Goal: Transaction & Acquisition: Obtain resource

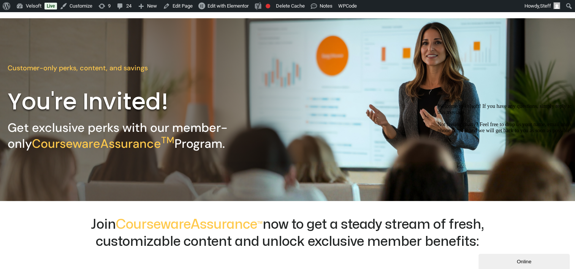
scroll to position [114, 0]
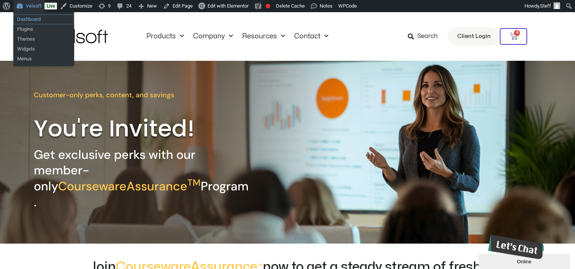
drag, startPoint x: 21, startPoint y: 17, endPoint x: 229, endPoint y: 62, distance: 213.5
click at [21, 17] on link "Dashboard" at bounding box center [43, 19] width 61 height 10
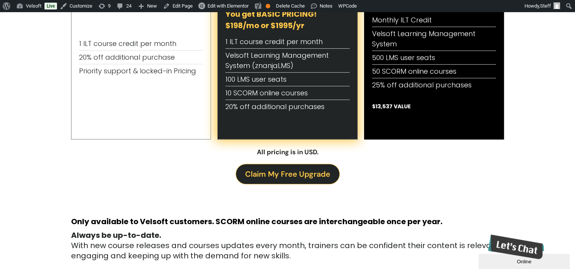
scroll to position [228, 0]
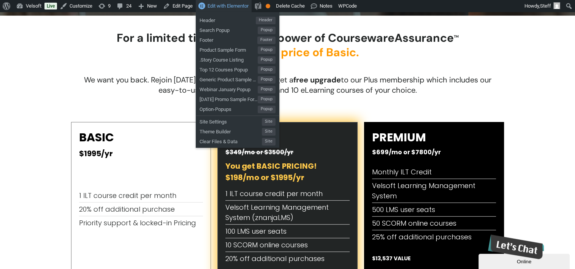
click at [213, 7] on span "Edit with Elementor" at bounding box center [227, 6] width 41 height 6
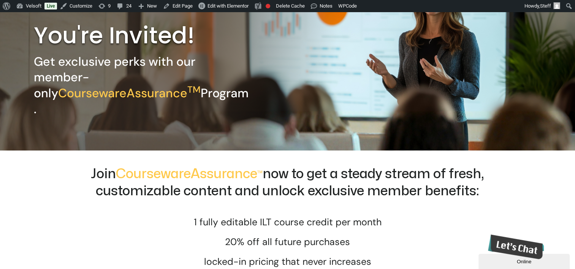
scroll to position [152, 0]
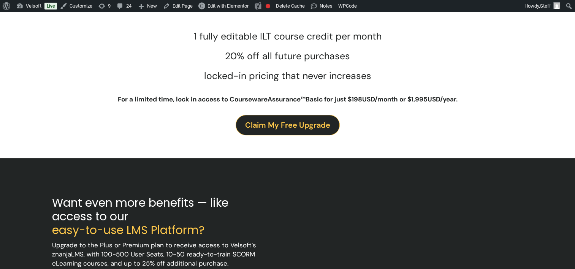
scroll to position [266, 0]
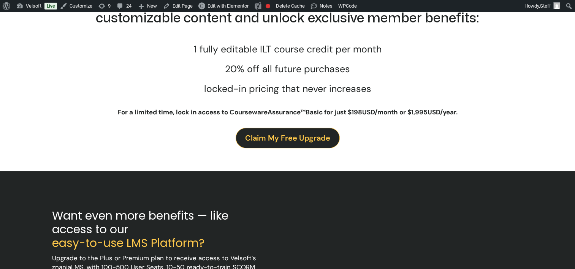
click at [295, 144] on span "Claim My Free Upgrade" at bounding box center [287, 138] width 85 height 12
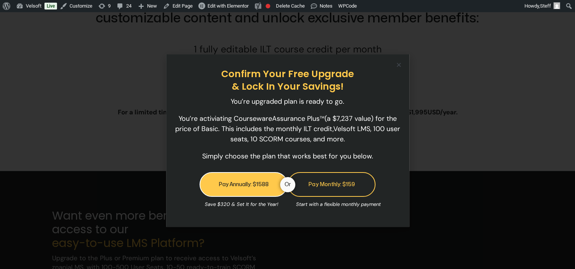
click at [397, 65] on icon "Close" at bounding box center [399, 65] width 6 height 6
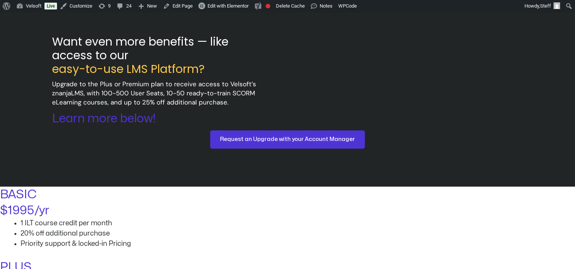
scroll to position [380, 0]
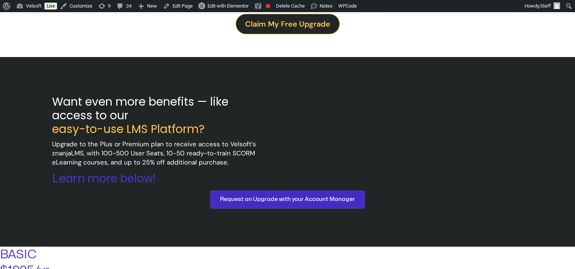
click at [305, 204] on span "Request an Upgrade with your Account Manager" at bounding box center [287, 199] width 135 height 9
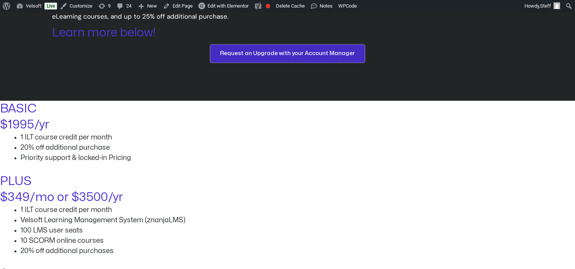
scroll to position [568, 0]
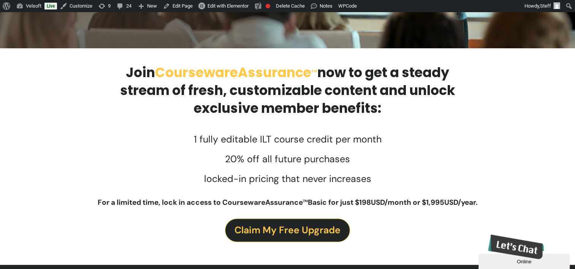
scroll to position [141, 0]
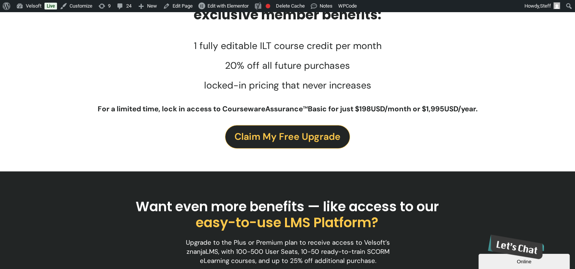
scroll to position [222, 0]
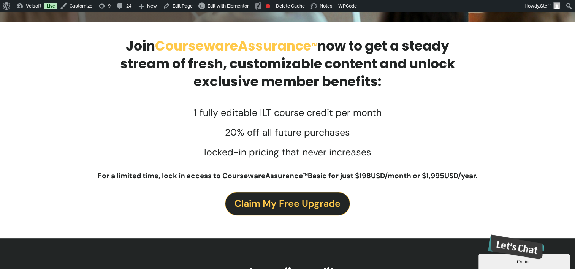
drag, startPoint x: 44, startPoint y: 8, endPoint x: 46, endPoint y: 2, distance: 6.1
click at [44, 8] on link "Live" at bounding box center [50, 6] width 13 height 7
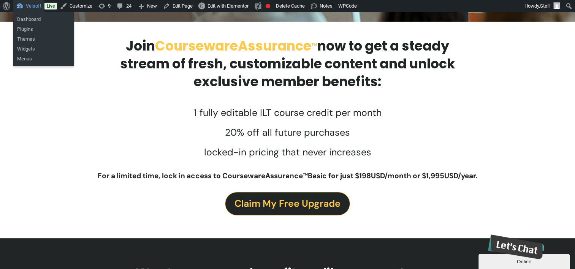
click at [39, 4] on link "Velsoft" at bounding box center [28, 6] width 31 height 12
click at [35, 17] on link "Dashboard" at bounding box center [43, 19] width 61 height 10
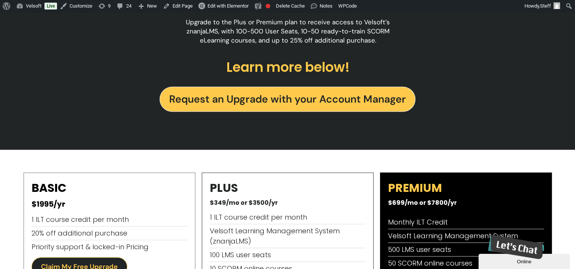
scroll to position [592, 0]
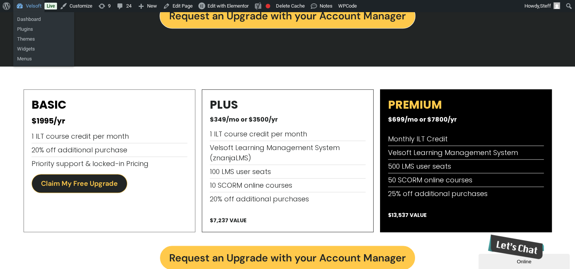
click at [32, 6] on link "Velsoft" at bounding box center [28, 6] width 31 height 12
click at [25, 16] on link "Dashboard" at bounding box center [43, 19] width 61 height 10
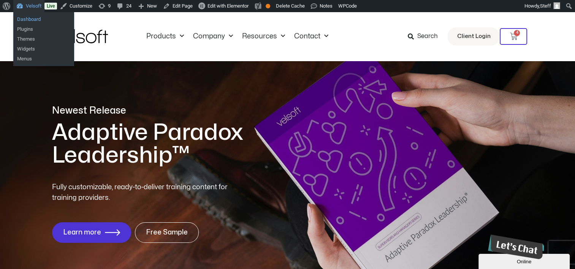
click at [26, 19] on link "Dashboard" at bounding box center [43, 19] width 61 height 10
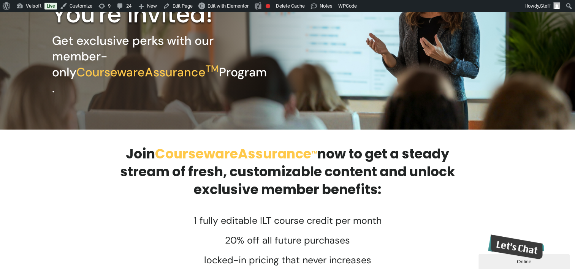
scroll to position [266, 0]
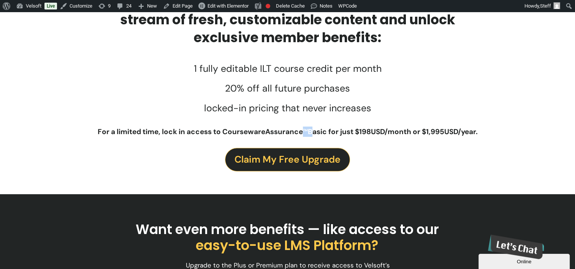
drag, startPoint x: 307, startPoint y: 130, endPoint x: 301, endPoint y: 130, distance: 6.5
click at [301, 130] on p "For a limited time, lock in access to CoursewareAssurance TM Basic for just $19…" at bounding box center [287, 132] width 471 height 10
copy p "TM"
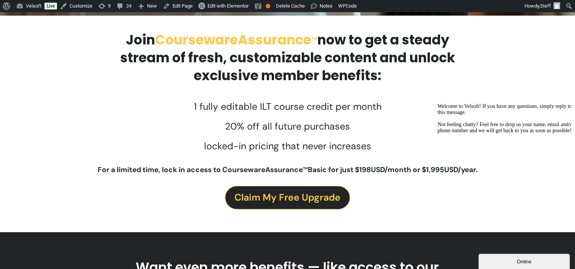
scroll to position [266, 0]
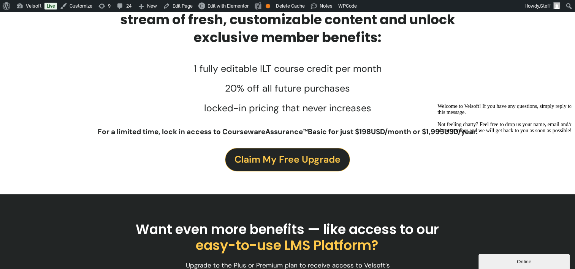
click at [293, 157] on span "Claim My Free Upgrade" at bounding box center [287, 159] width 106 height 15
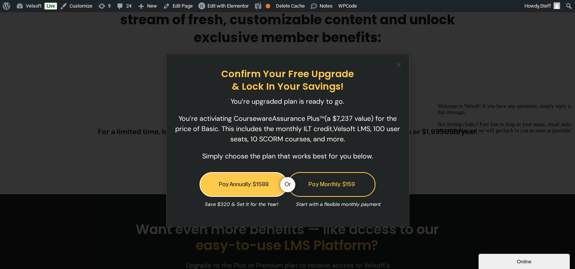
click at [397, 65] on icon "Close" at bounding box center [399, 65] width 6 height 6
